Goal: Transaction & Acquisition: Purchase product/service

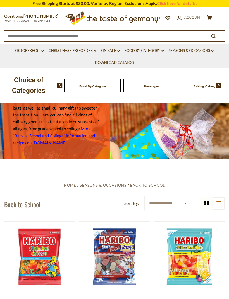
click at [87, 52] on link "Christmas - PRE-ORDER dropdown_arrow" at bounding box center [72, 51] width 48 height 6
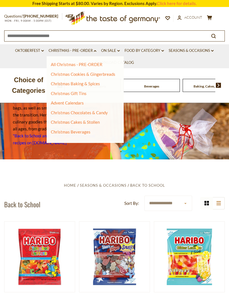
click at [70, 103] on link "Advent Calendars" at bounding box center [67, 102] width 33 height 5
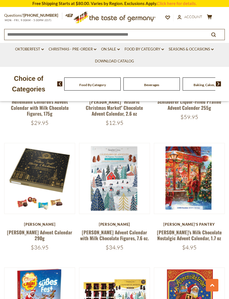
scroll to position [405, 0]
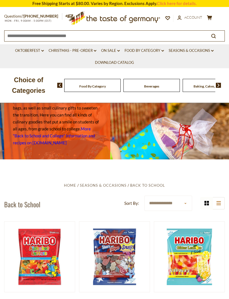
click at [85, 53] on link "Christmas - PRE-ORDER dropdown_arrow" at bounding box center [72, 51] width 48 height 6
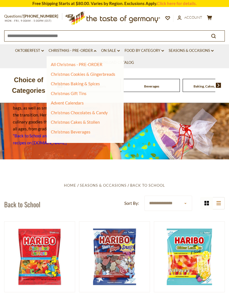
click at [80, 92] on link "Christmas Gift Tins" at bounding box center [69, 93] width 36 height 5
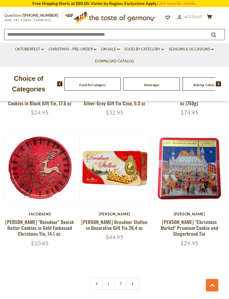
scroll to position [1523, 0]
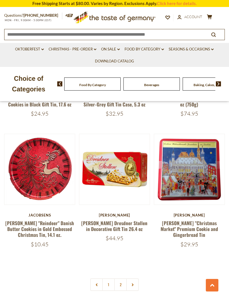
click at [192, 220] on link "Lambertz "Christmas Market" Premium Cookie and Gingerbread Tin" at bounding box center [188, 229] width 57 height 19
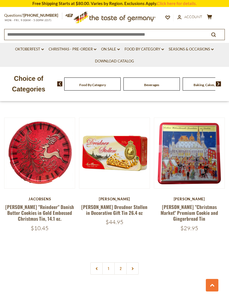
scroll to position [1541, 0]
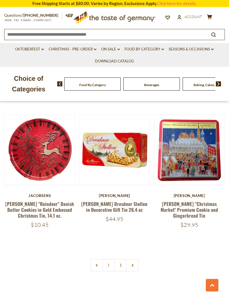
click at [205, 50] on link "Seasons & Occasions dropdown_arrow" at bounding box center [190, 49] width 45 height 6
